Goal: Communication & Community: Answer question/provide support

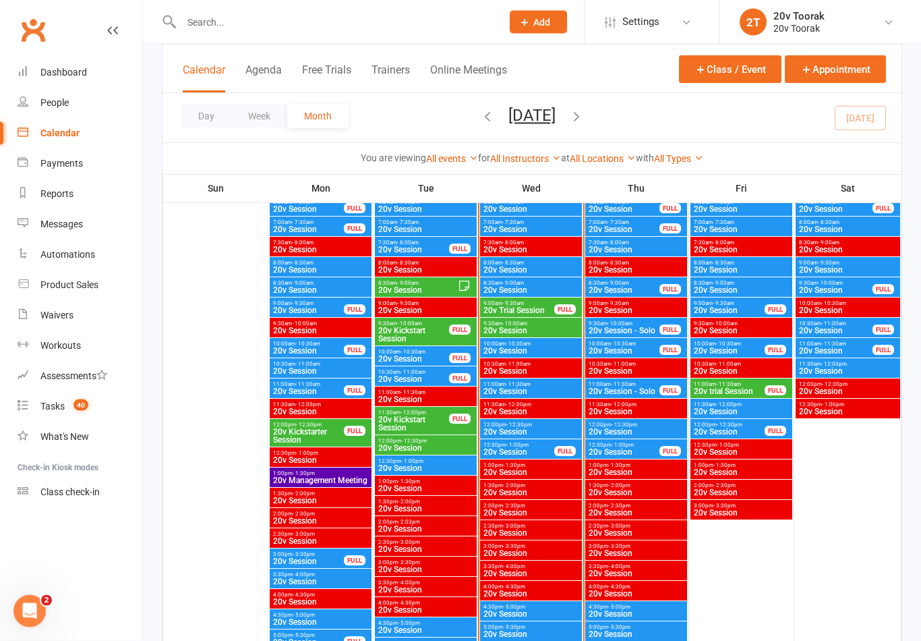
scroll to position [1334, 0]
click at [550, 343] on span "10:00am - 10:30am" at bounding box center [531, 344] width 96 height 6
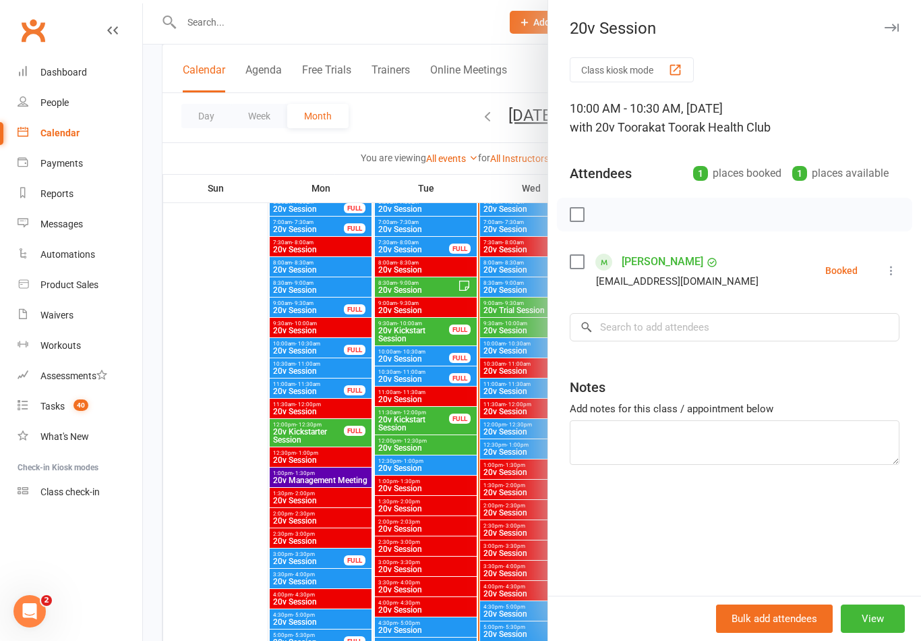
click at [210, 466] on div at bounding box center [532, 320] width 778 height 641
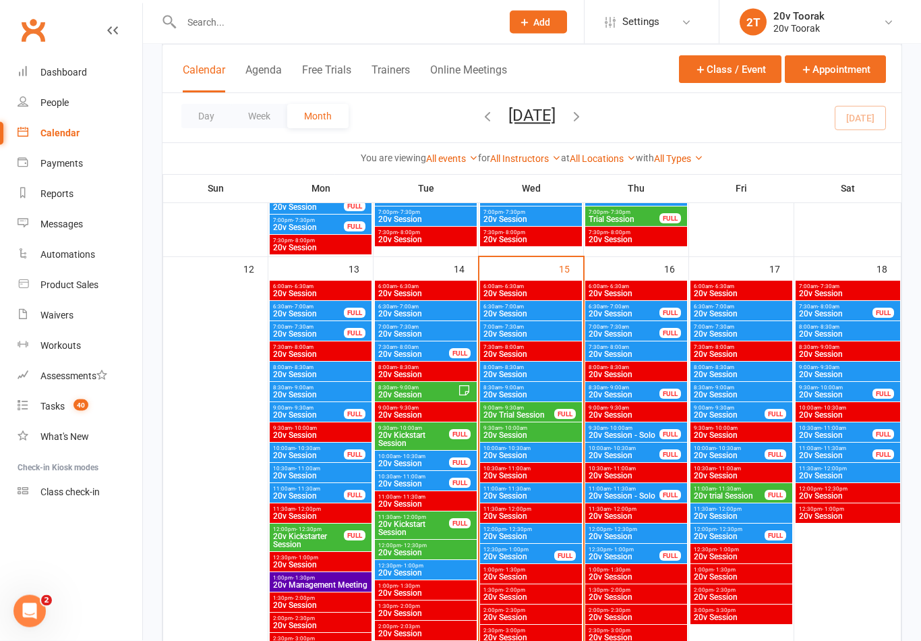
click at [536, 391] on span "20v Session" at bounding box center [531, 395] width 96 height 8
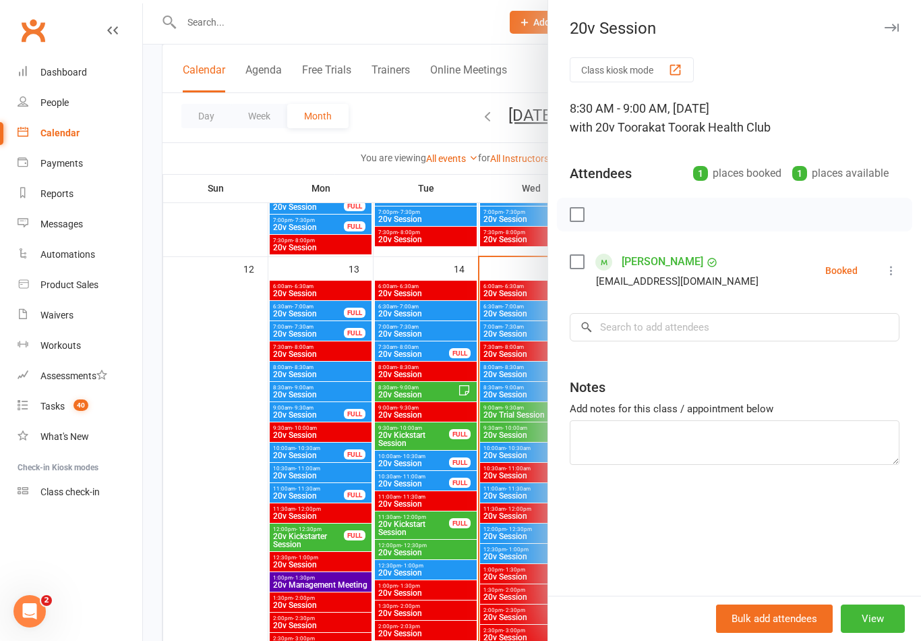
click at [898, 267] on icon at bounding box center [891, 270] width 13 height 13
click at [849, 350] on link "Check in" at bounding box center [826, 350] width 145 height 27
click at [212, 523] on div at bounding box center [532, 320] width 778 height 641
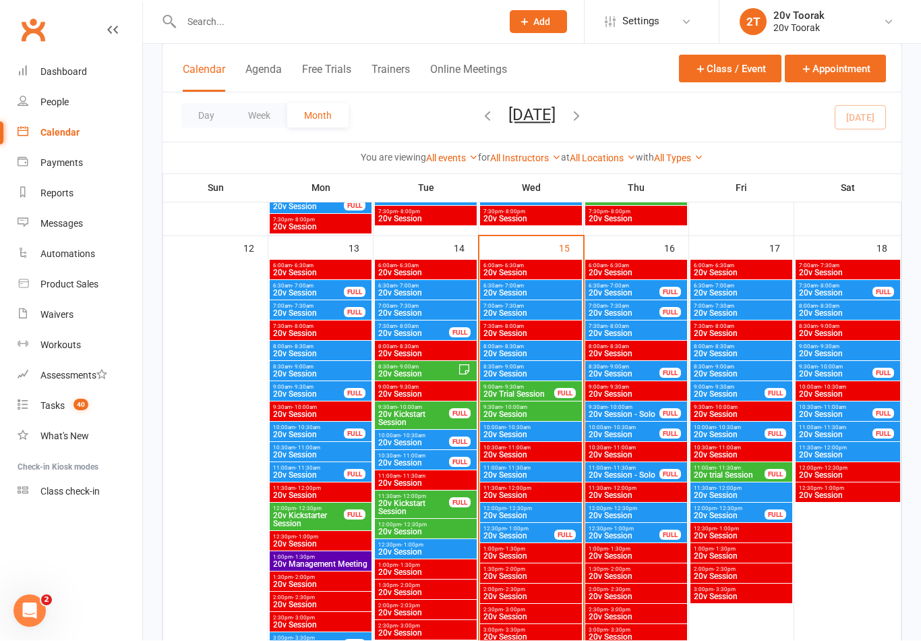
scroll to position [1251, 0]
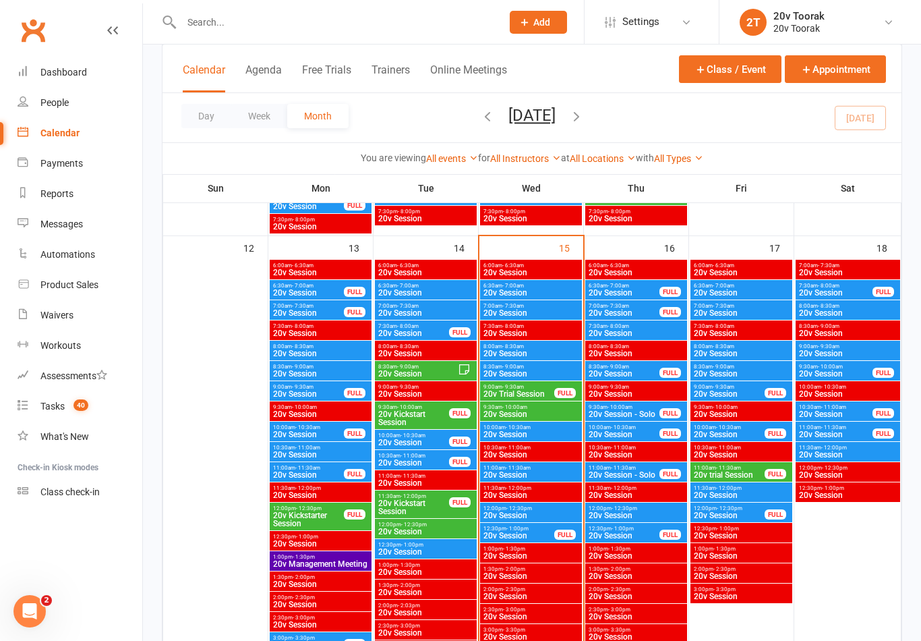
click at [538, 395] on span "20v Trial Session" at bounding box center [519, 394] width 72 height 8
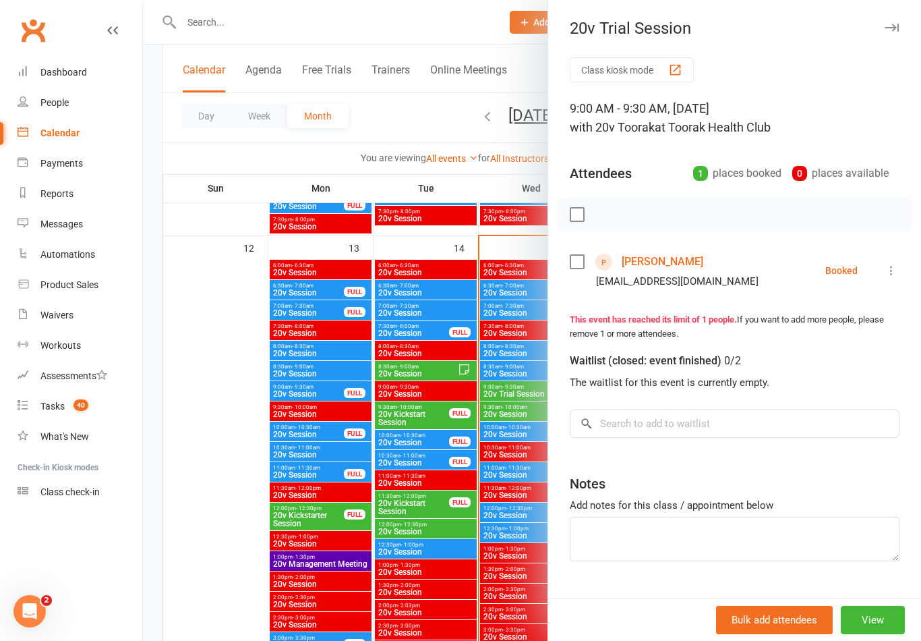
click at [897, 277] on icon at bounding box center [891, 270] width 13 height 13
click at [863, 354] on link "Check in" at bounding box center [833, 350] width 134 height 27
click at [268, 517] on div at bounding box center [532, 320] width 778 height 641
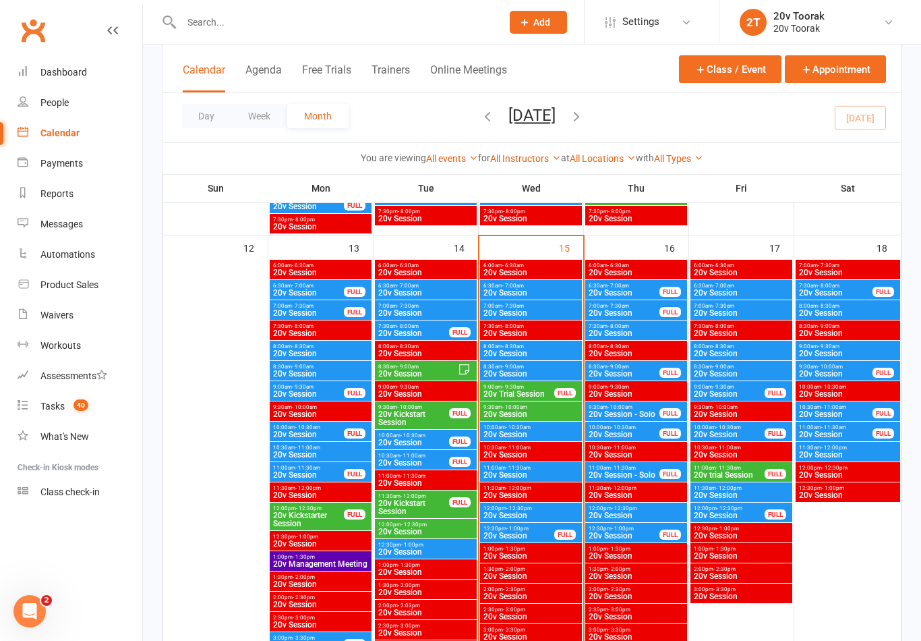
click at [544, 372] on span "20v Session" at bounding box center [531, 374] width 96 height 8
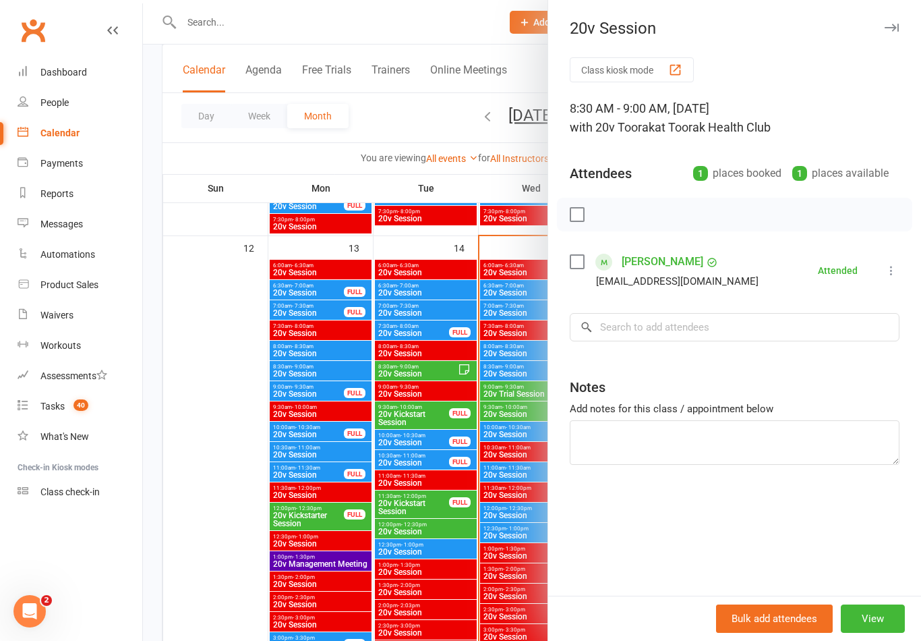
click at [241, 505] on div at bounding box center [532, 320] width 778 height 641
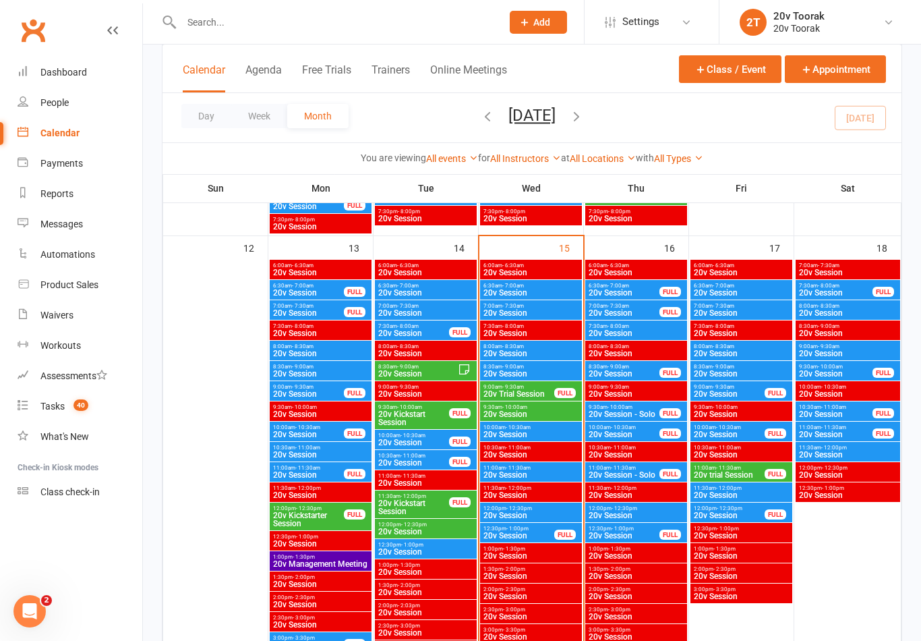
click at [545, 298] on div "6:30am - 7:00am 20v Session" at bounding box center [531, 290] width 102 height 20
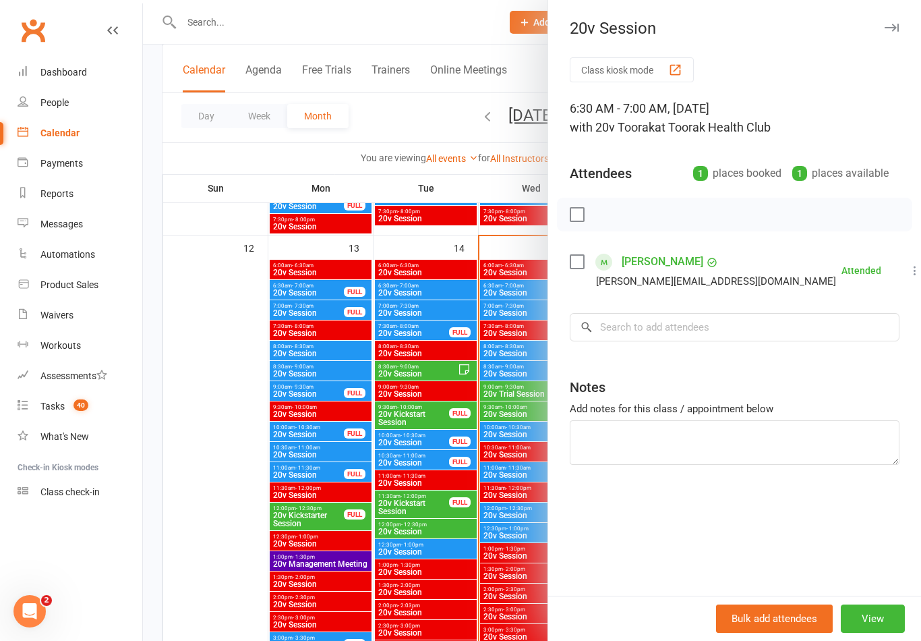
click at [193, 484] on div at bounding box center [532, 320] width 778 height 641
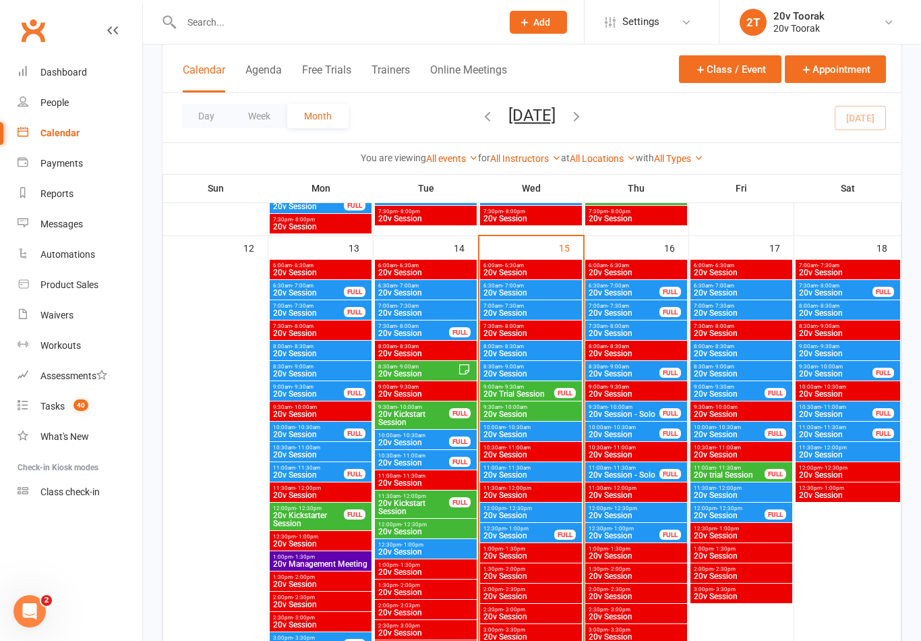
click at [537, 310] on span "20v Session" at bounding box center [531, 313] width 96 height 8
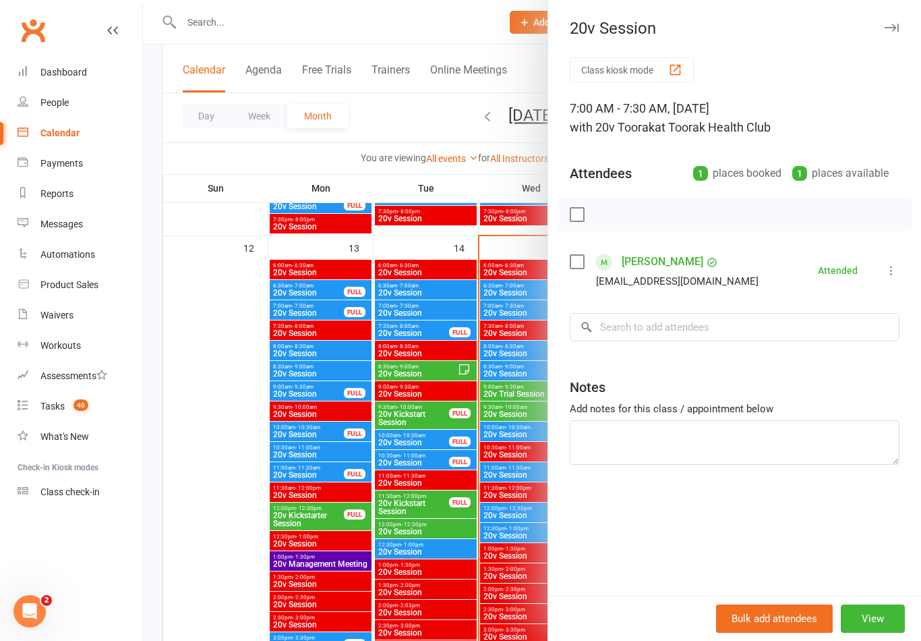
click at [212, 480] on div at bounding box center [532, 320] width 778 height 641
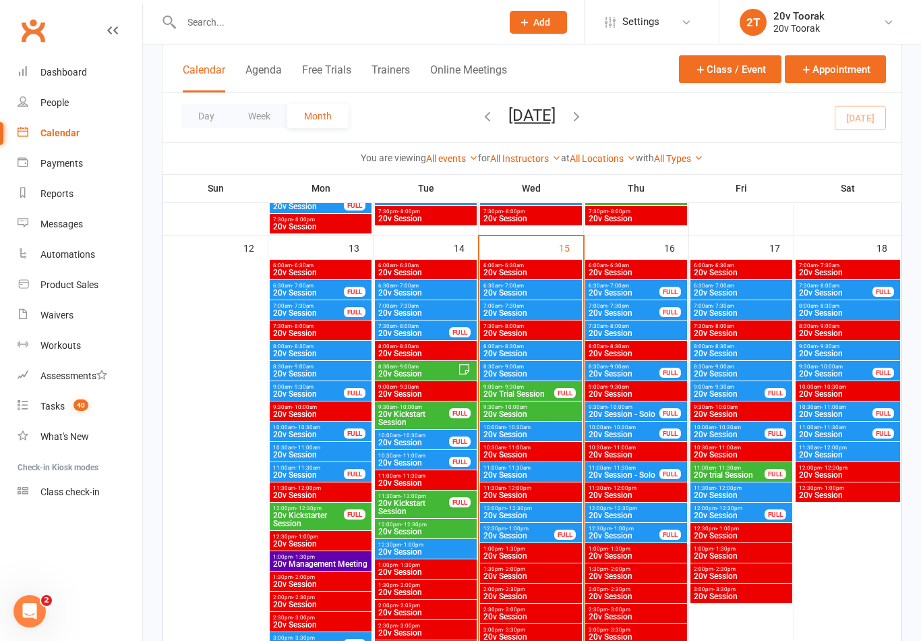
click at [539, 349] on span "20v Session" at bounding box center [531, 353] width 96 height 8
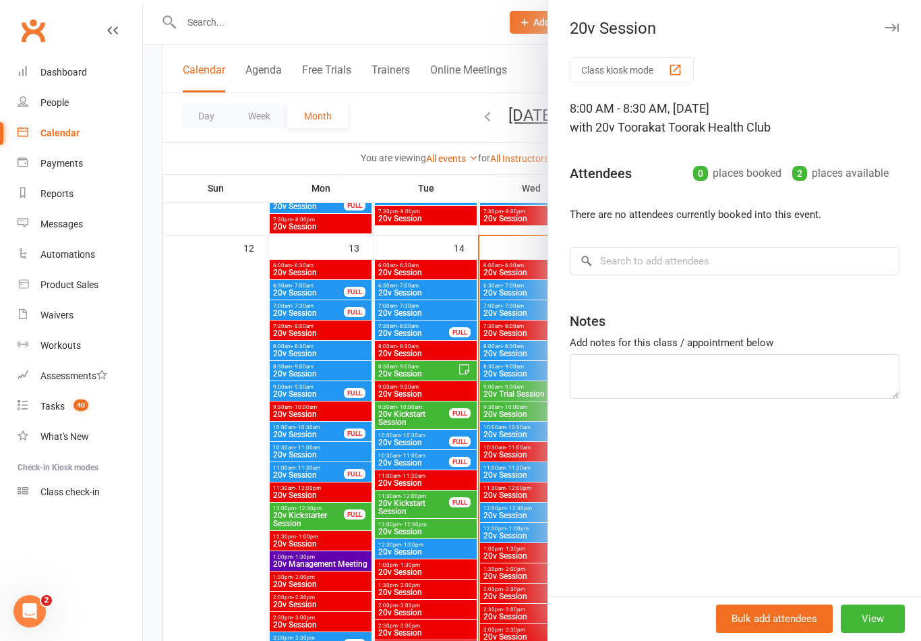
click at [204, 476] on div at bounding box center [532, 320] width 778 height 641
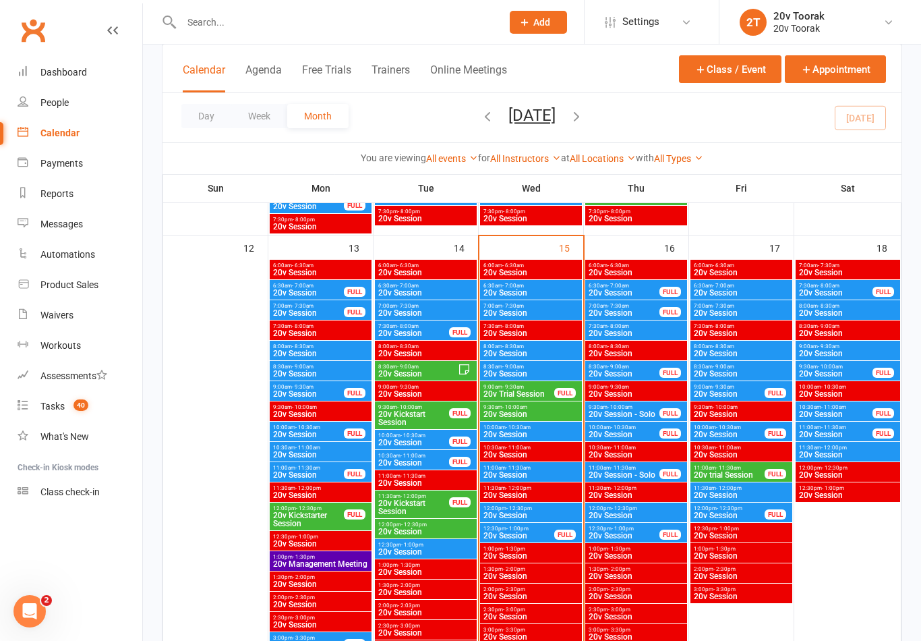
click at [520, 378] on div "8:30am - 9:00am 20v Session" at bounding box center [531, 371] width 102 height 20
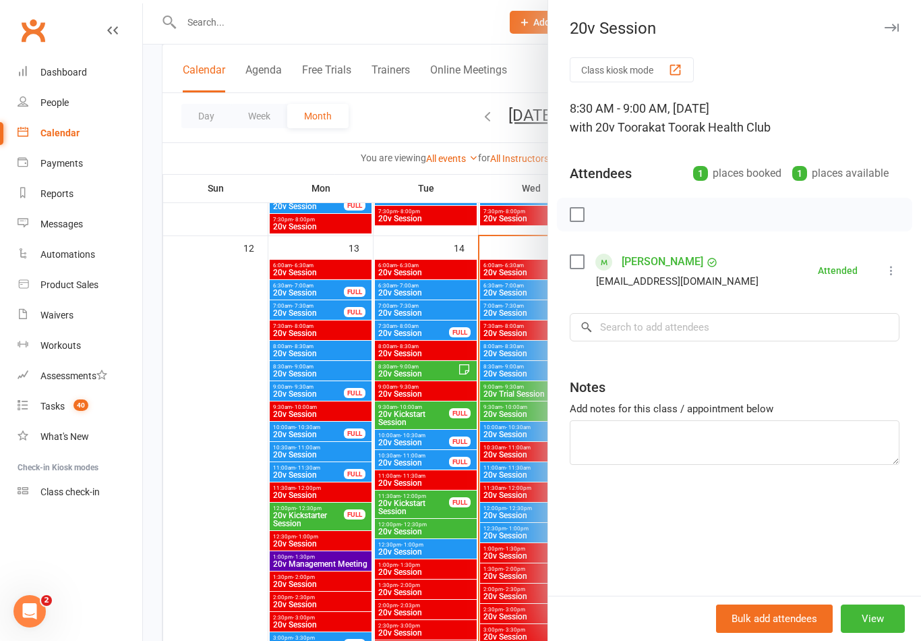
click at [210, 507] on div at bounding box center [532, 320] width 778 height 641
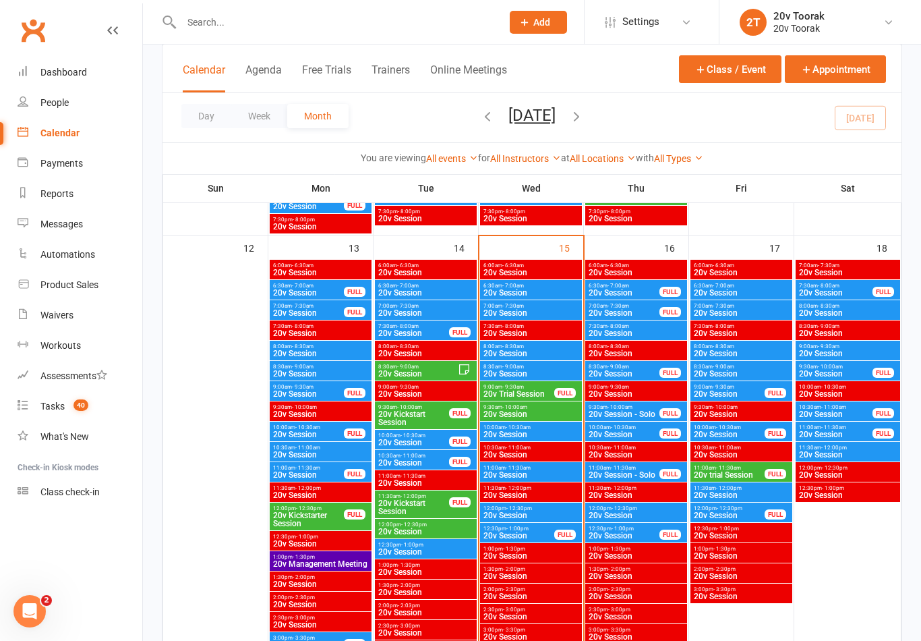
click at [544, 434] on span "20v Session" at bounding box center [531, 434] width 96 height 8
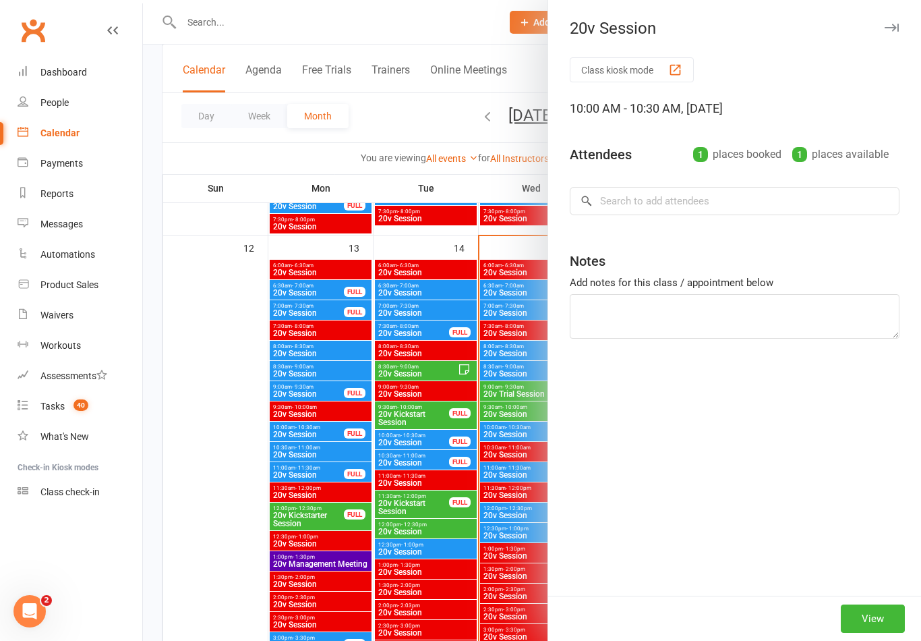
click at [214, 482] on div at bounding box center [532, 320] width 778 height 641
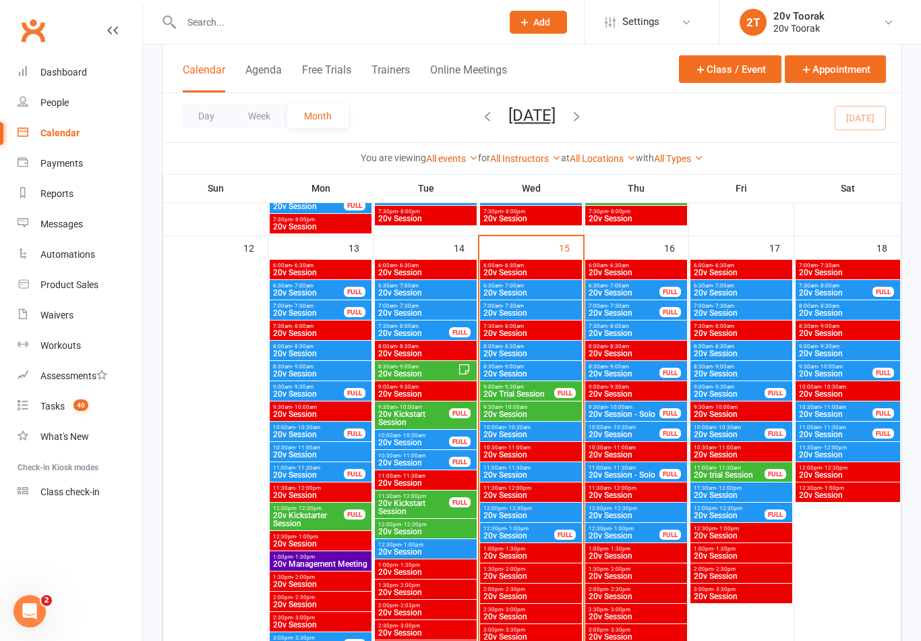
click at [529, 395] on span "20v Trial Session" at bounding box center [519, 394] width 72 height 8
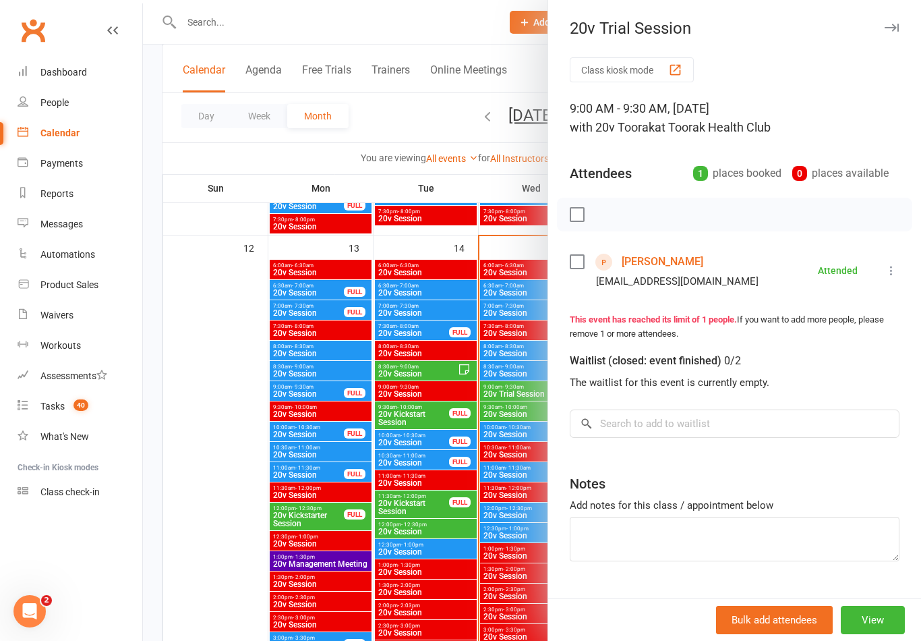
click at [665, 260] on link "[PERSON_NAME]" at bounding box center [663, 262] width 82 height 22
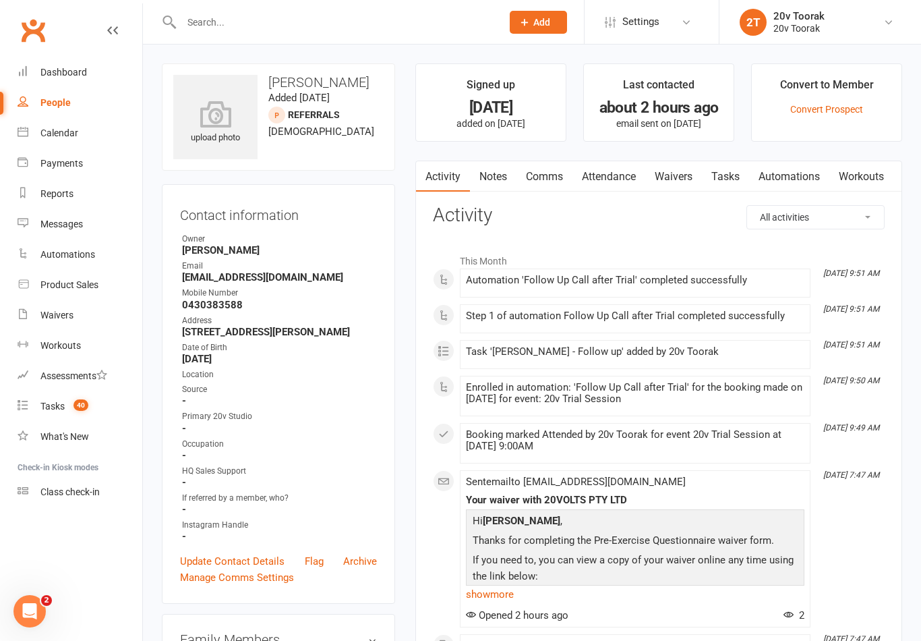
click at [497, 173] on link "Notes" at bounding box center [493, 176] width 47 height 31
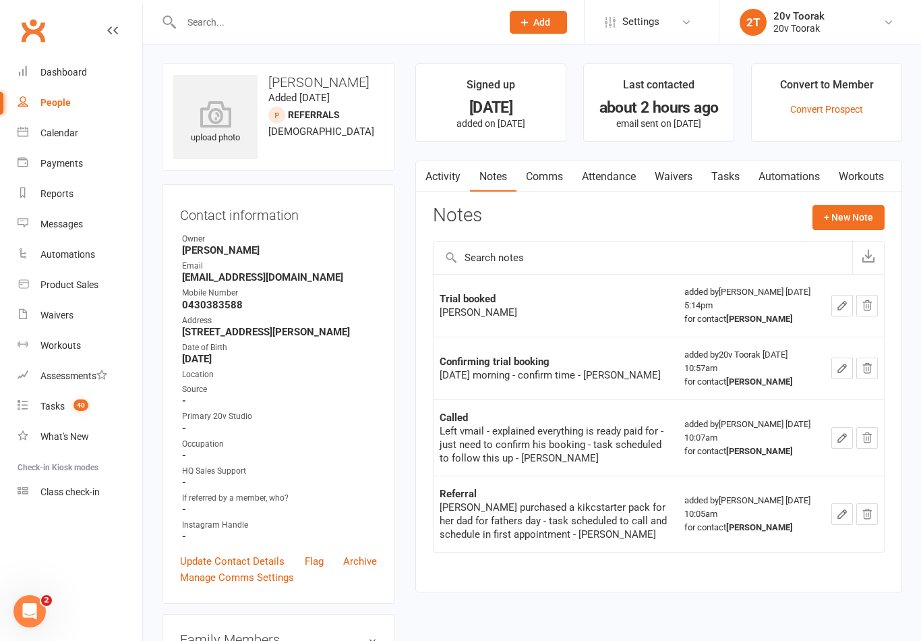
click at [859, 223] on button "+ New Note" at bounding box center [849, 217] width 72 height 24
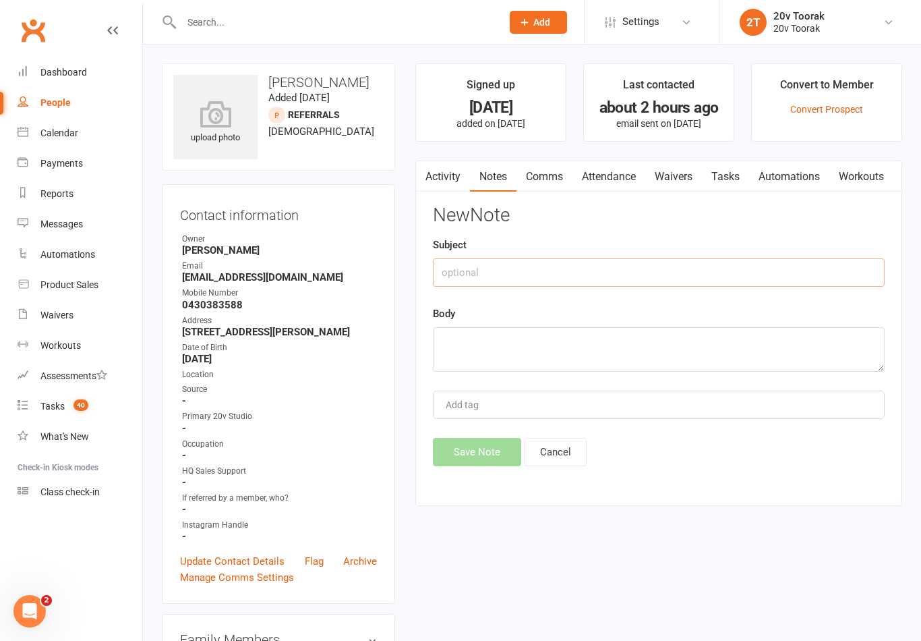
click at [581, 267] on input "text" at bounding box center [659, 272] width 452 height 28
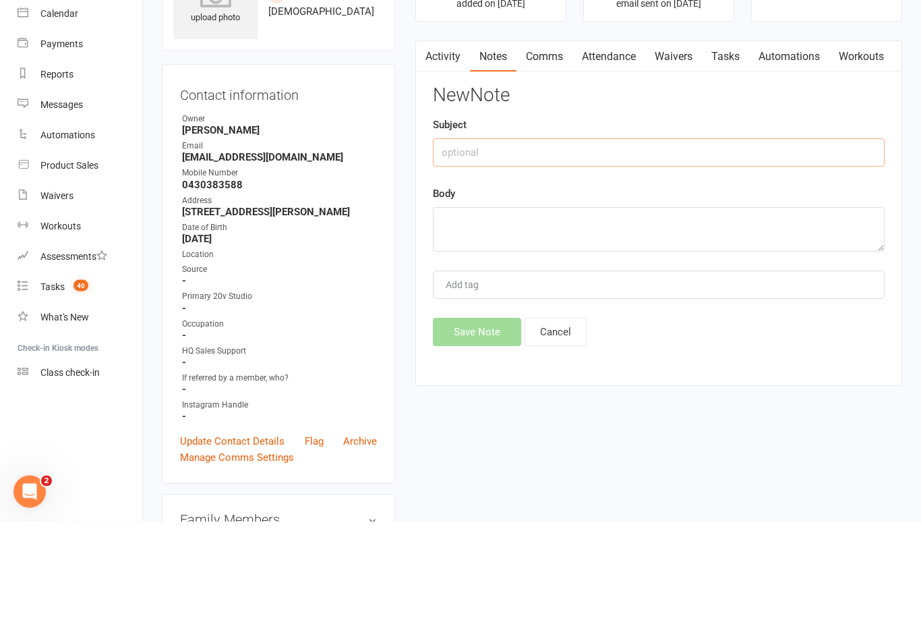
click at [539, 258] on input "text" at bounding box center [659, 272] width 452 height 28
type input "Feedback"
click at [447, 161] on link "Activity" at bounding box center [443, 176] width 54 height 31
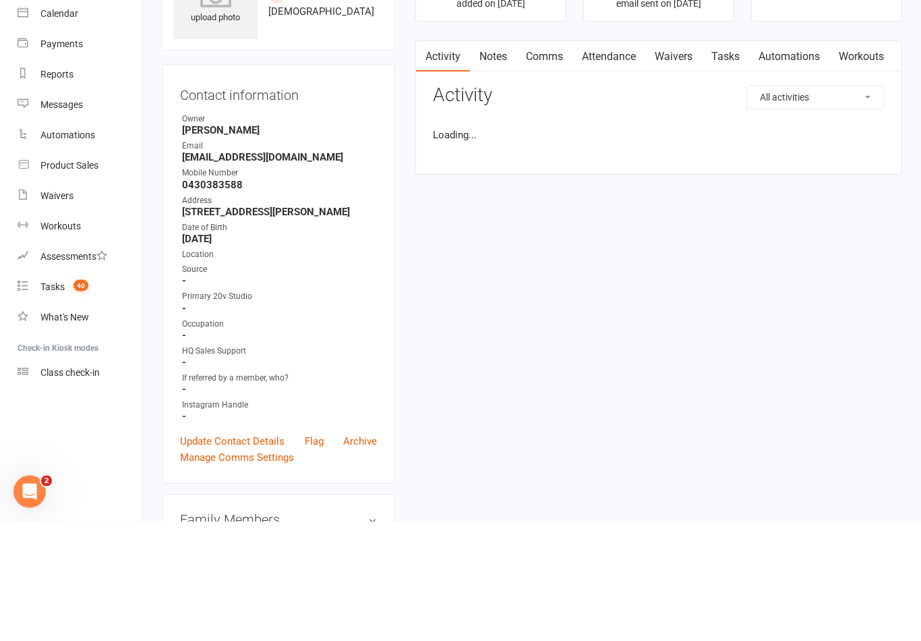
scroll to position [120, 0]
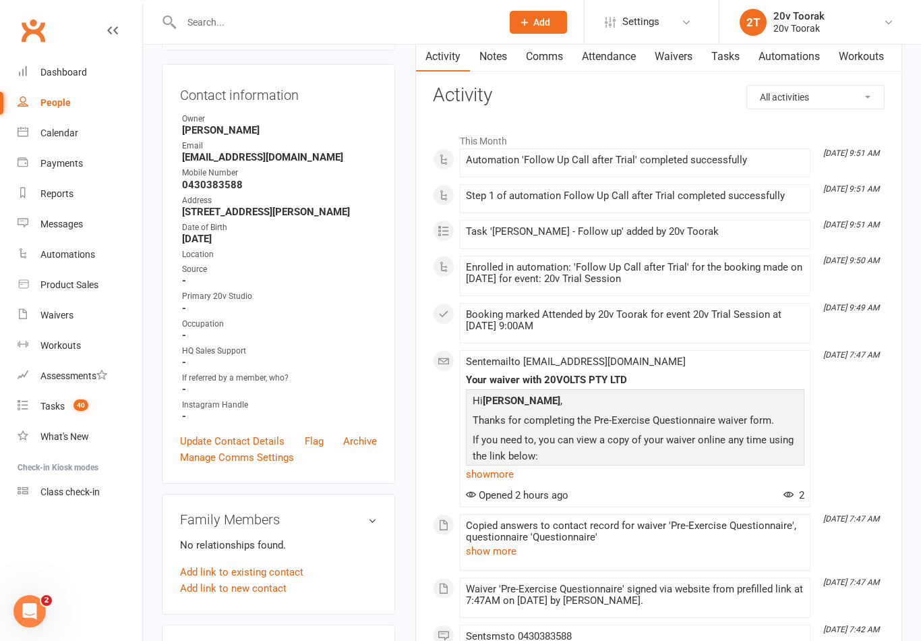
click at [490, 57] on link "Notes" at bounding box center [493, 56] width 47 height 31
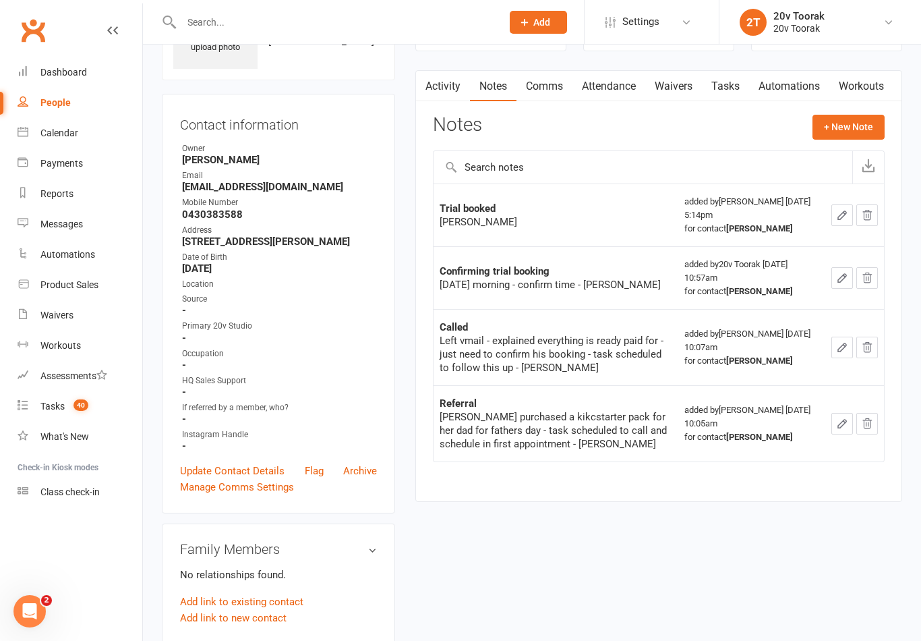
scroll to position [88, 0]
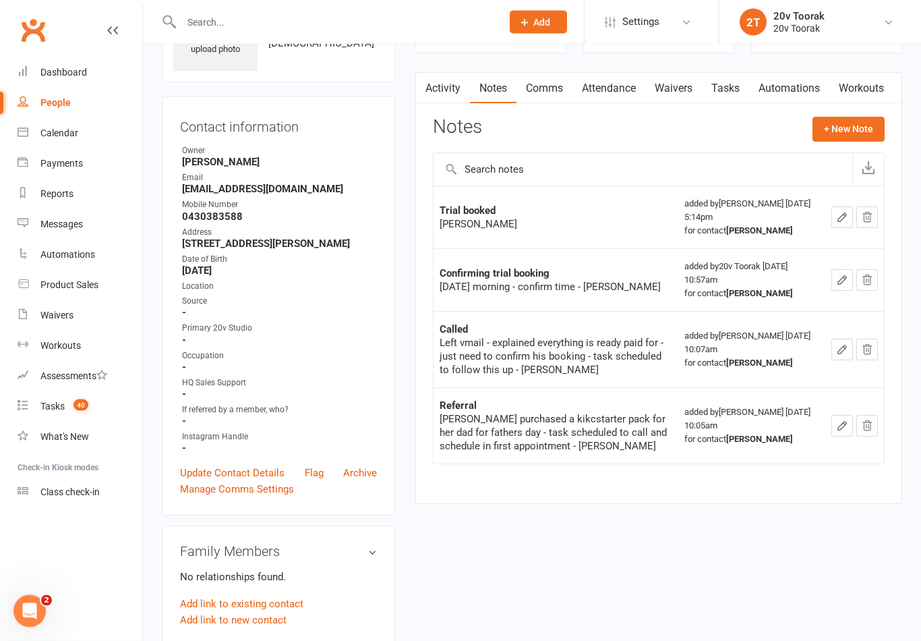
click at [836, 129] on button "+ New Note" at bounding box center [849, 129] width 72 height 24
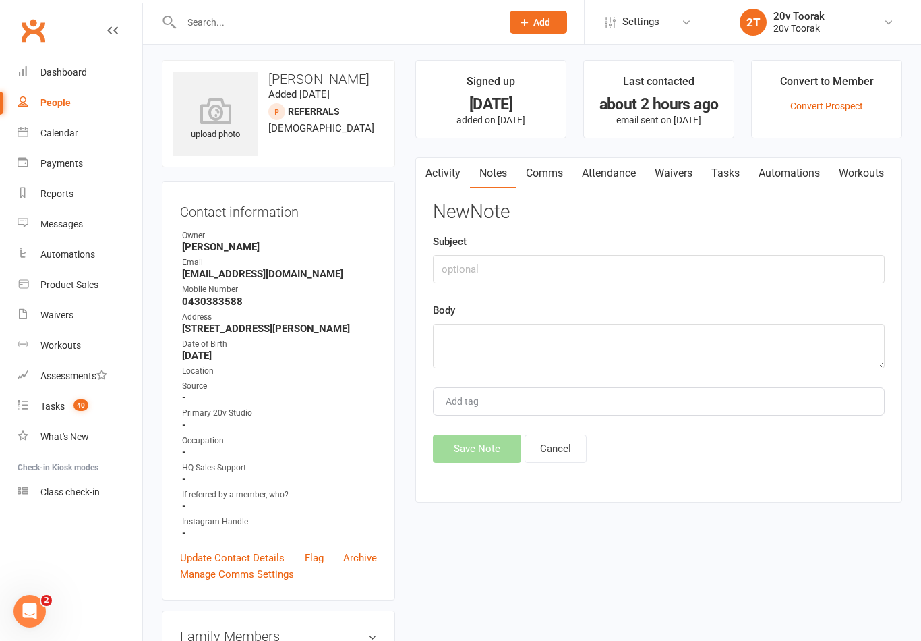
scroll to position [0, 0]
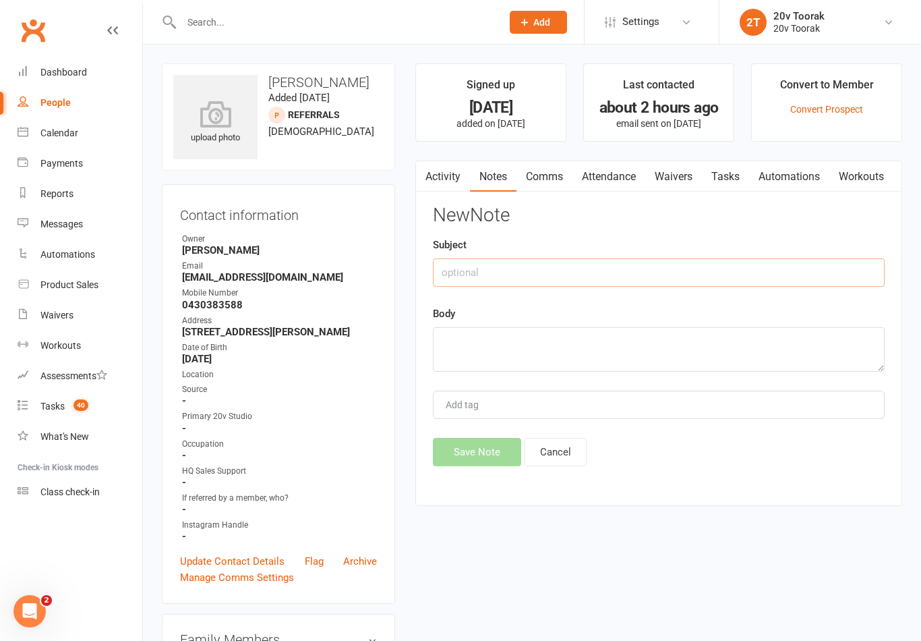
click at [477, 268] on input "text" at bounding box center [659, 272] width 452 height 28
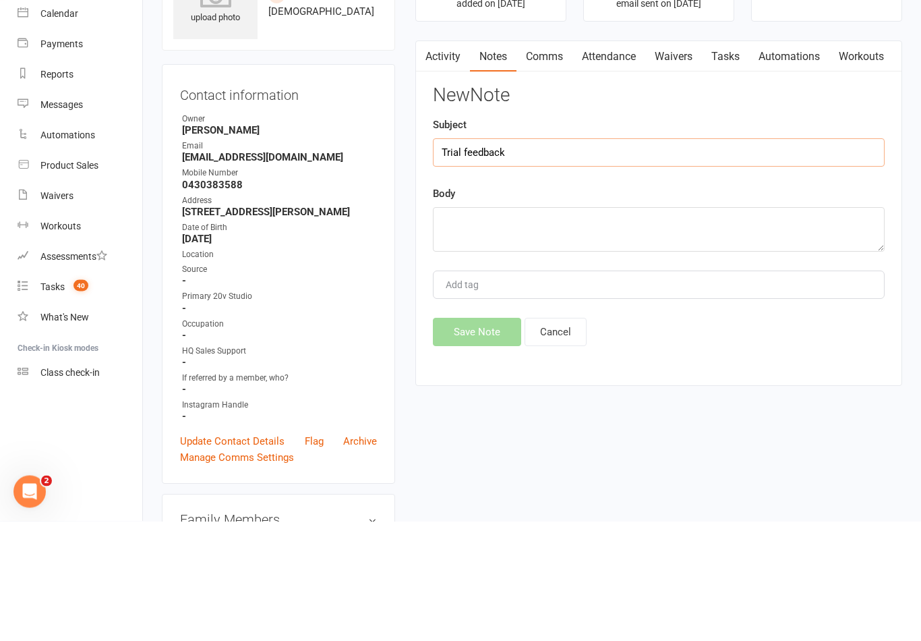
type input "Trial feedback"
click at [526, 327] on textarea at bounding box center [659, 349] width 452 height 45
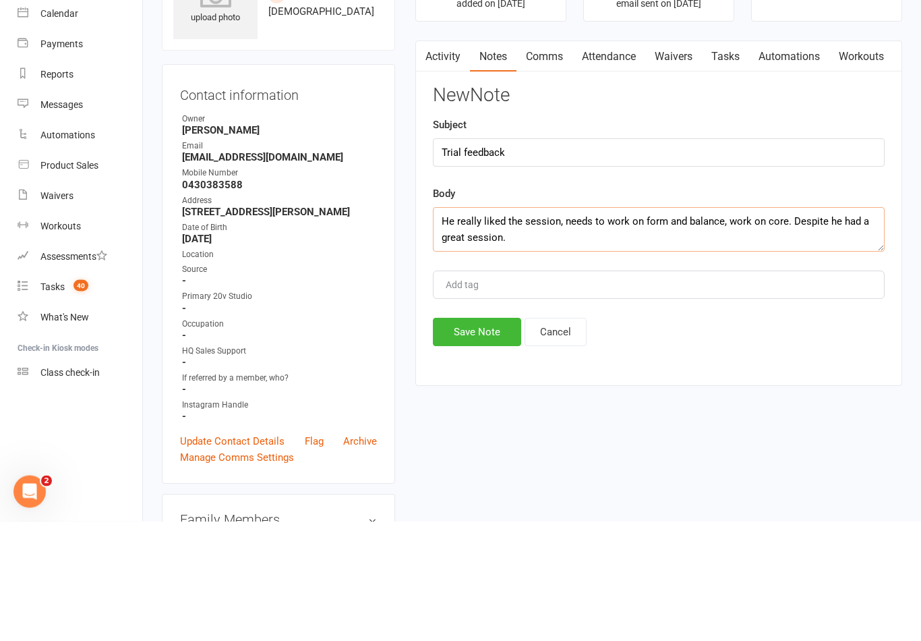
click at [553, 327] on textarea "He really liked the session, needs to work on form and balance, work on core. D…" at bounding box center [659, 349] width 452 height 45
click at [540, 327] on textarea "He really liked the session, needs to work on form and balance, work on core. D…" at bounding box center [659, 349] width 452 height 45
click at [542, 327] on textarea "He really liked the session, needs to work on form and balance, work on core. D…" at bounding box center [659, 349] width 452 height 45
click at [621, 327] on textarea "He really liked the session, needs to work on form and balance, work on core. D…" at bounding box center [659, 349] width 452 height 45
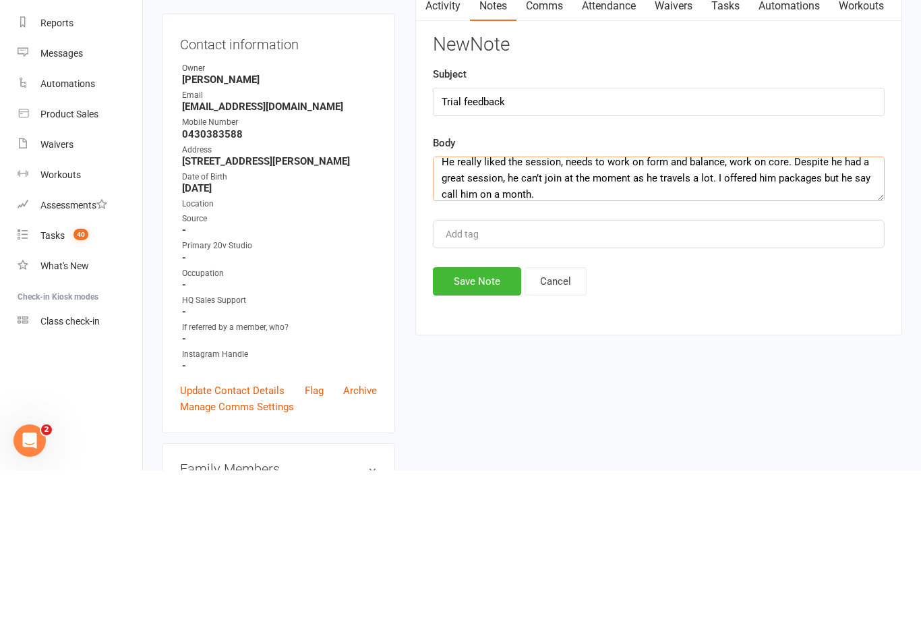
type textarea "He really liked the session, needs to work on form and balance, work on core. D…"
click at [490, 438] on button "Save Note" at bounding box center [477, 452] width 88 height 28
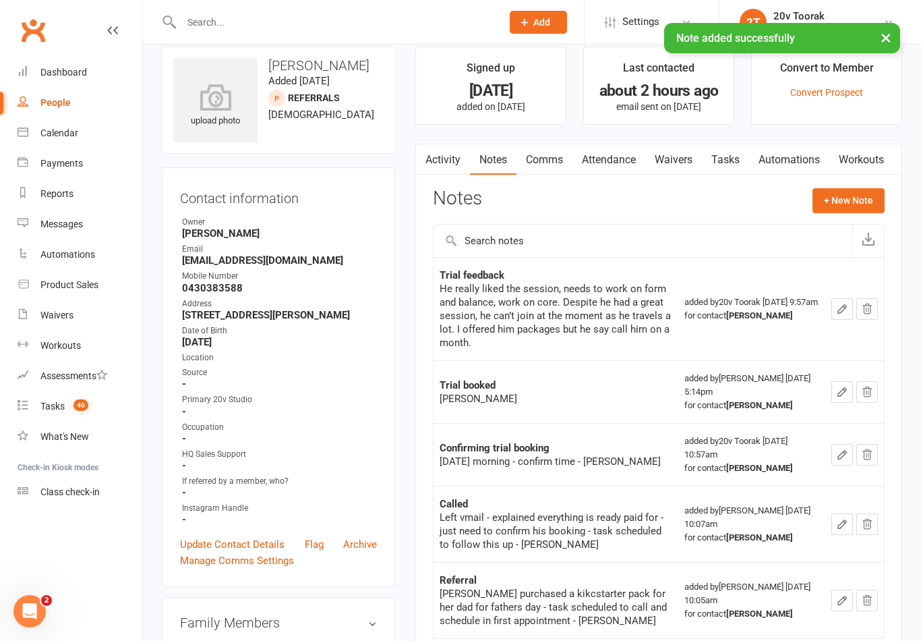
scroll to position [0, 0]
